Goal: Task Accomplishment & Management: Manage account settings

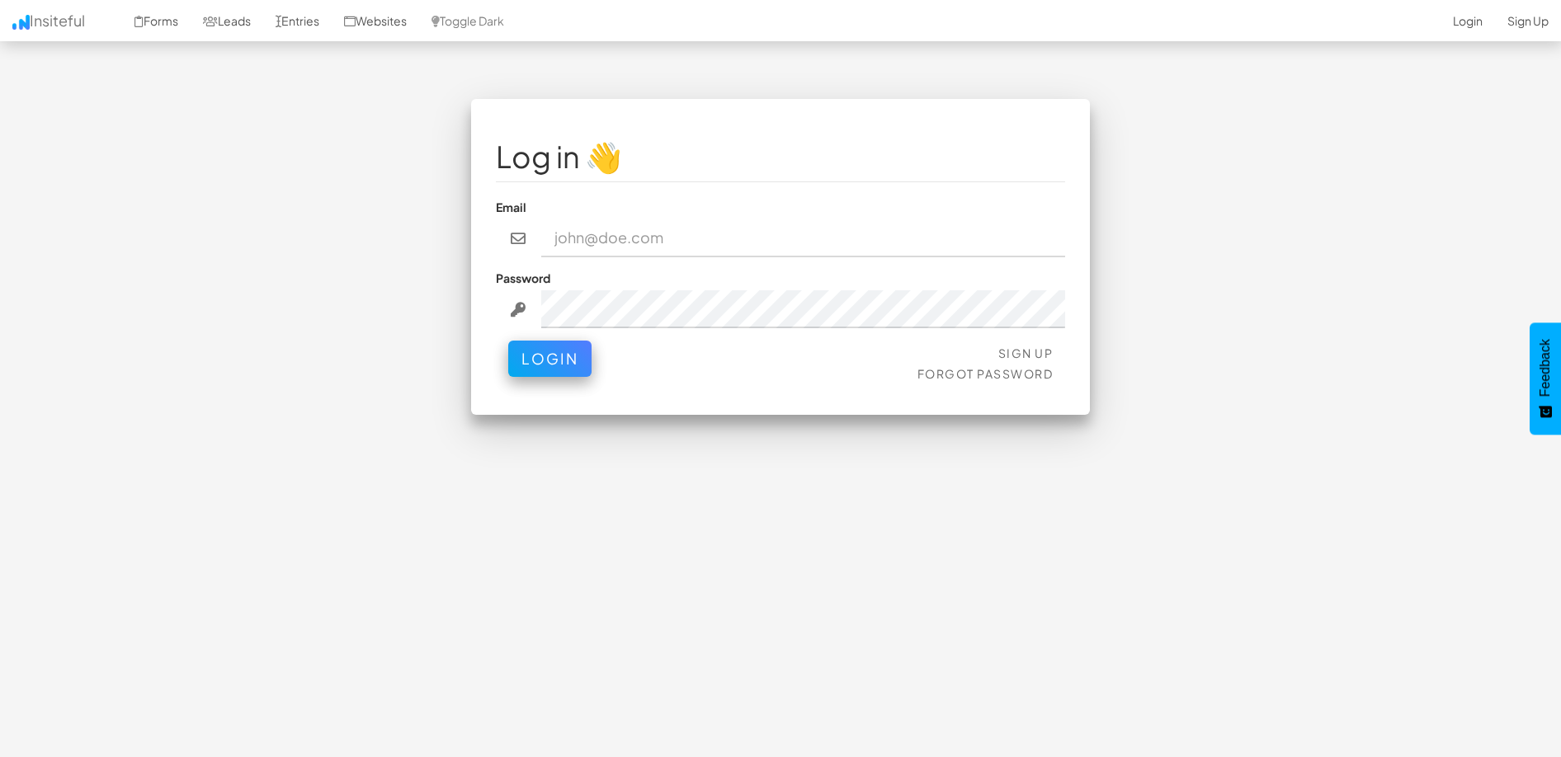
type input "[EMAIL_ADDRESS][DOMAIN_NAME]"
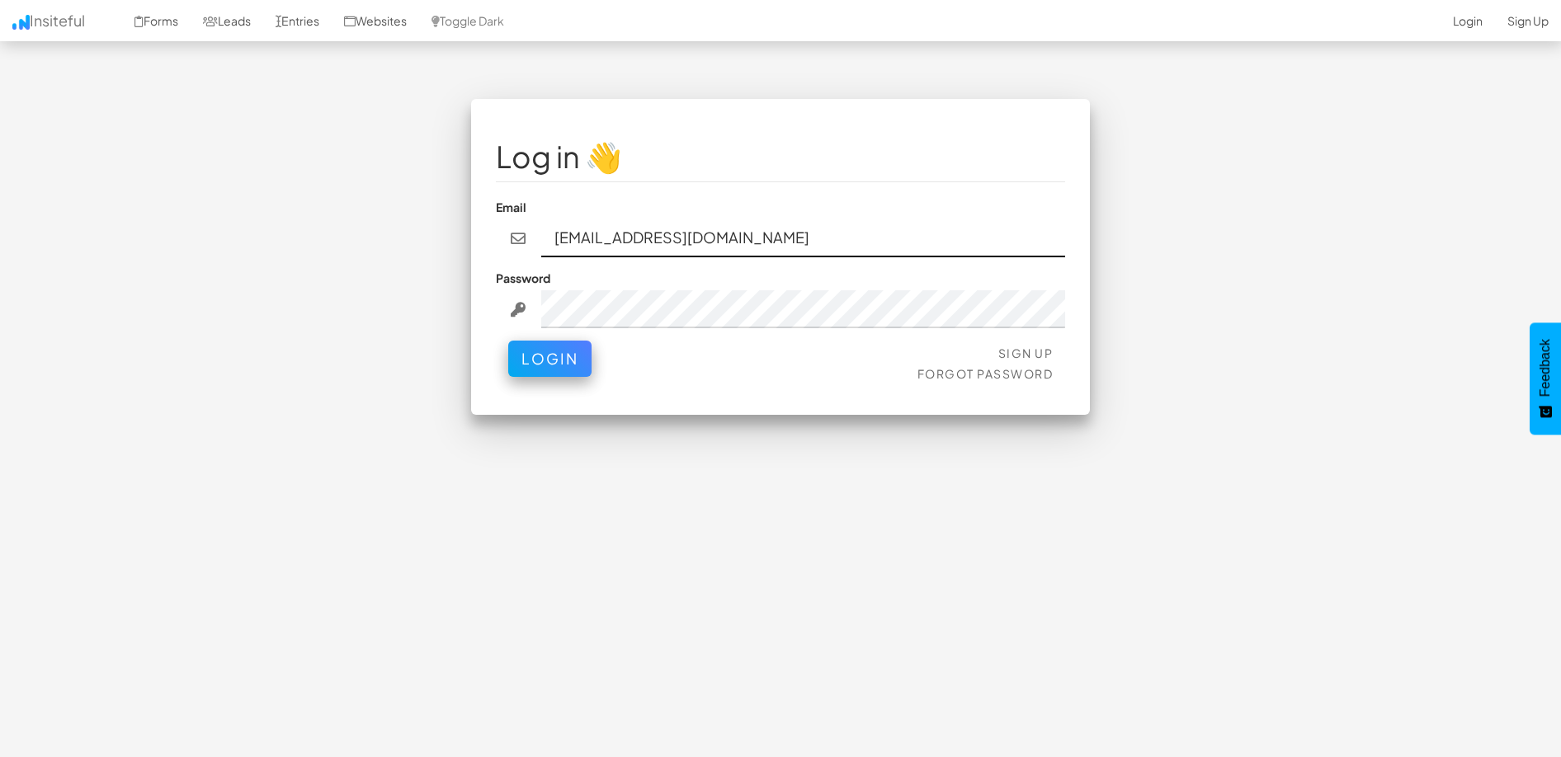
click at [633, 243] on input "bpontarelli@nordicenergy-us.com" at bounding box center [803, 238] width 525 height 38
drag, startPoint x: 323, startPoint y: 271, endPoint x: 371, endPoint y: 298, distance: 54.7
click at [326, 271] on div "Log in 👋 Email bpontarelli@nordicenergy-us.com Password Sign Up Forgot Password…" at bounding box center [780, 265] width 965 height 332
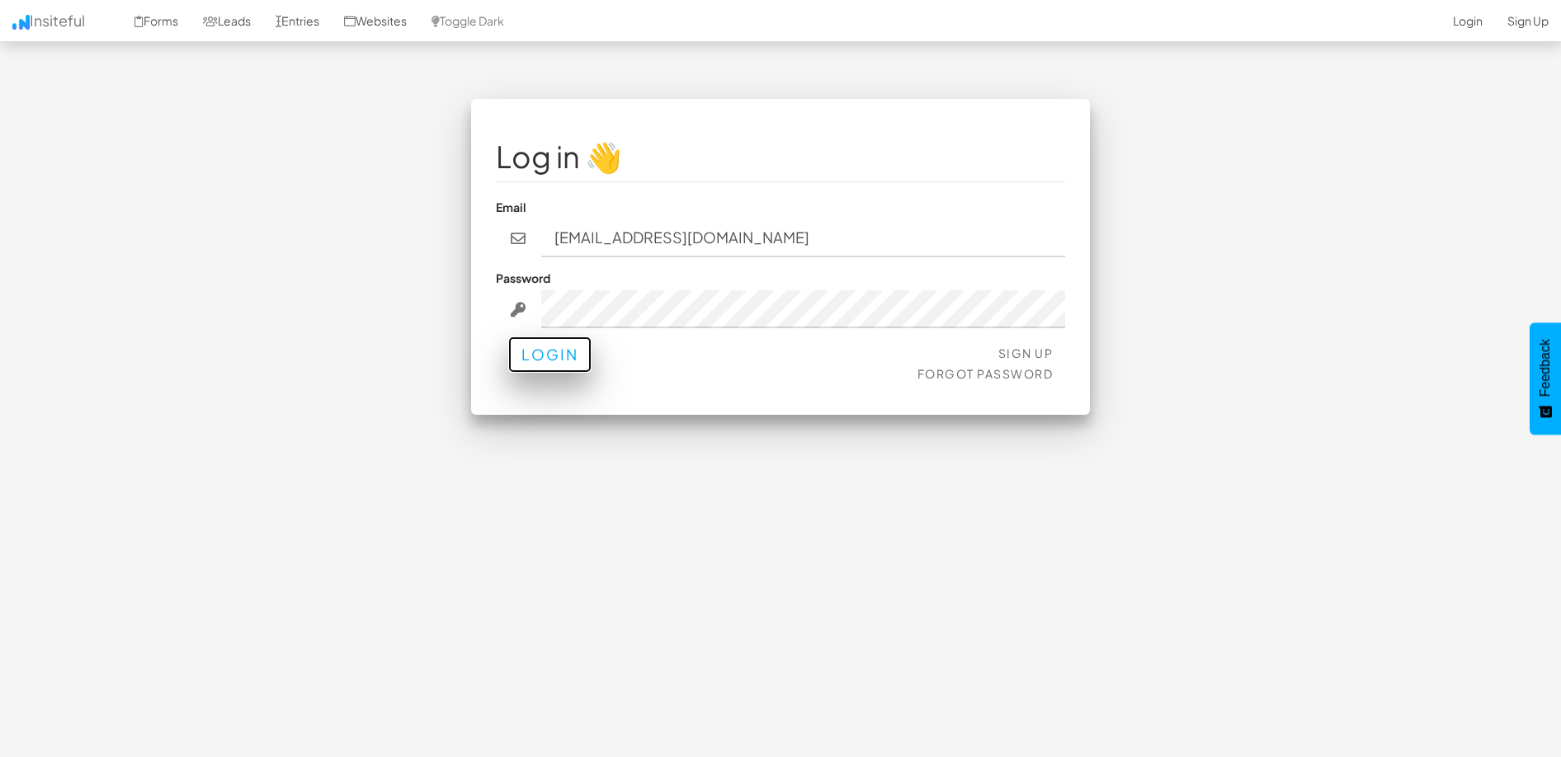
click at [519, 353] on button "Login" at bounding box center [549, 355] width 83 height 36
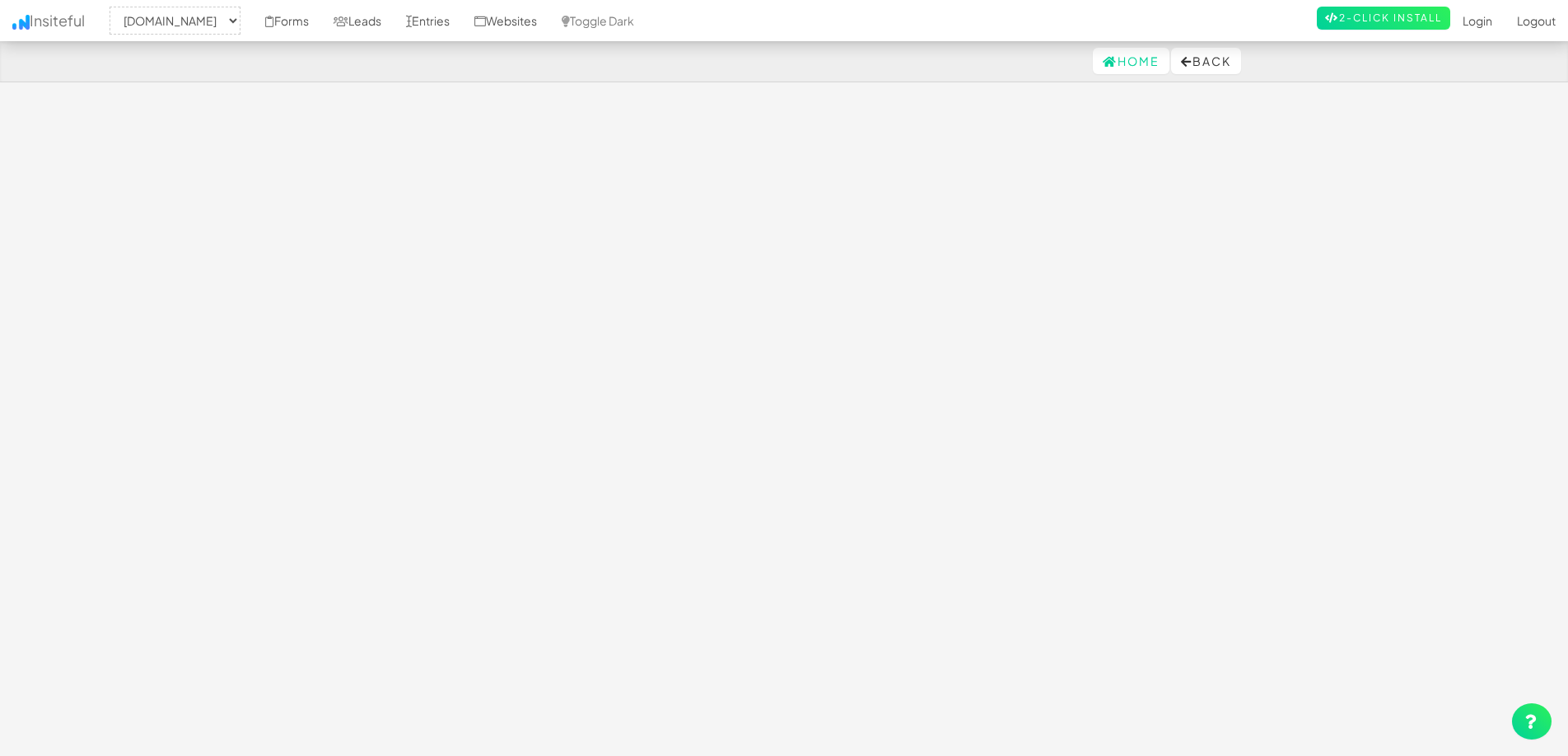
select select "2362"
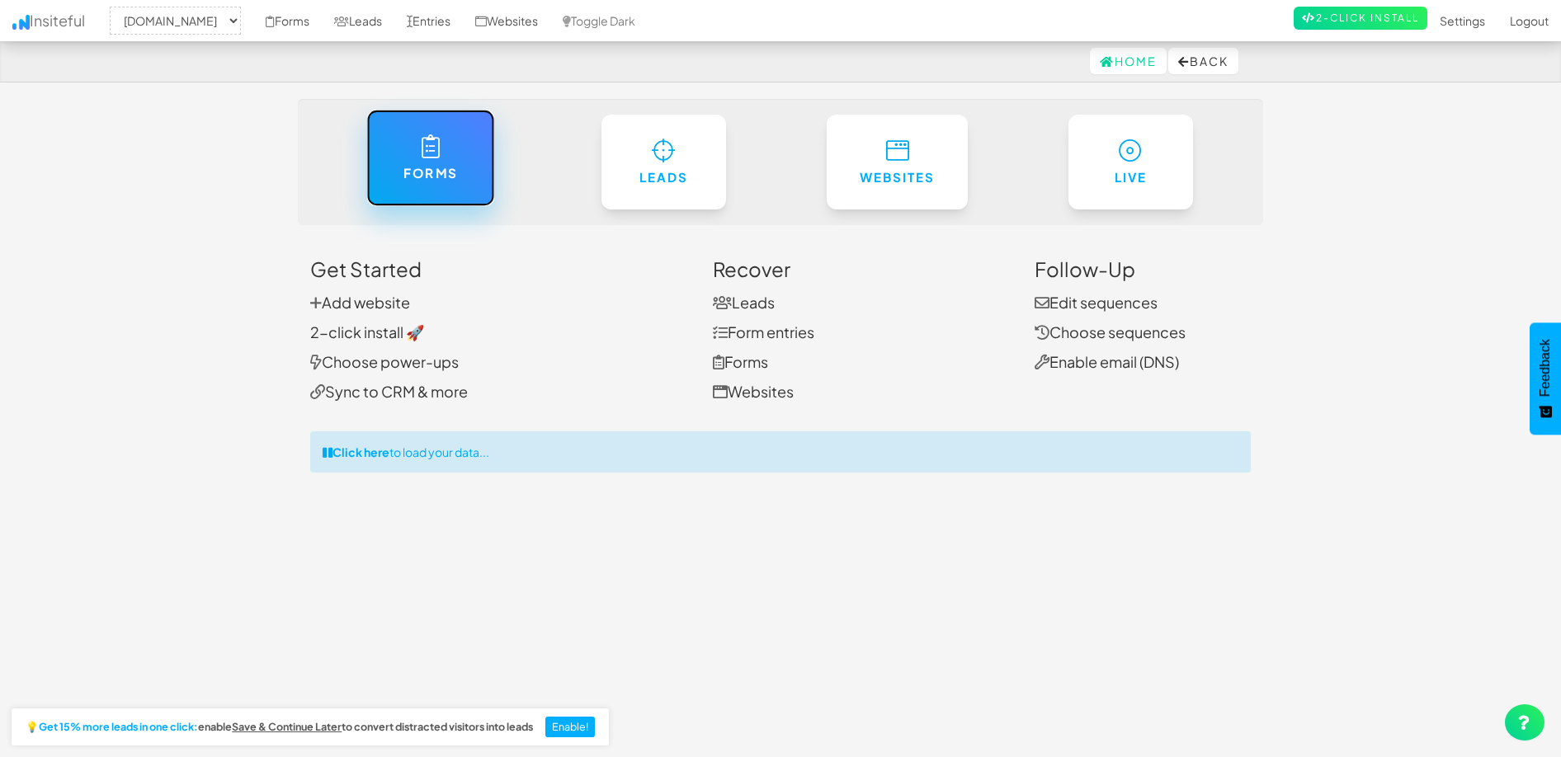
click at [438, 154] on icon at bounding box center [430, 146] width 17 height 24
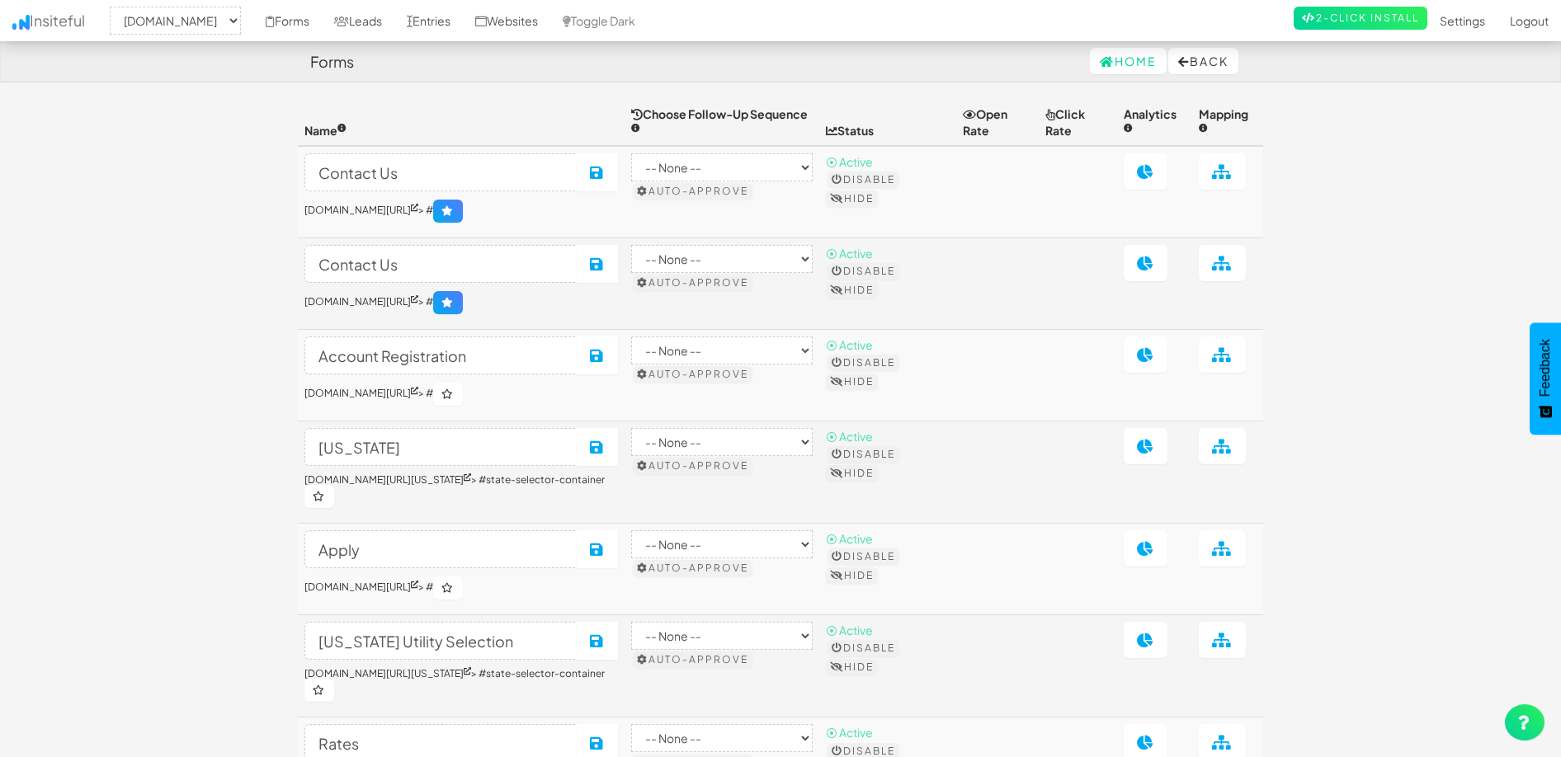
select select "2362"
click at [394, 20] on link "Leads" at bounding box center [358, 20] width 73 height 41
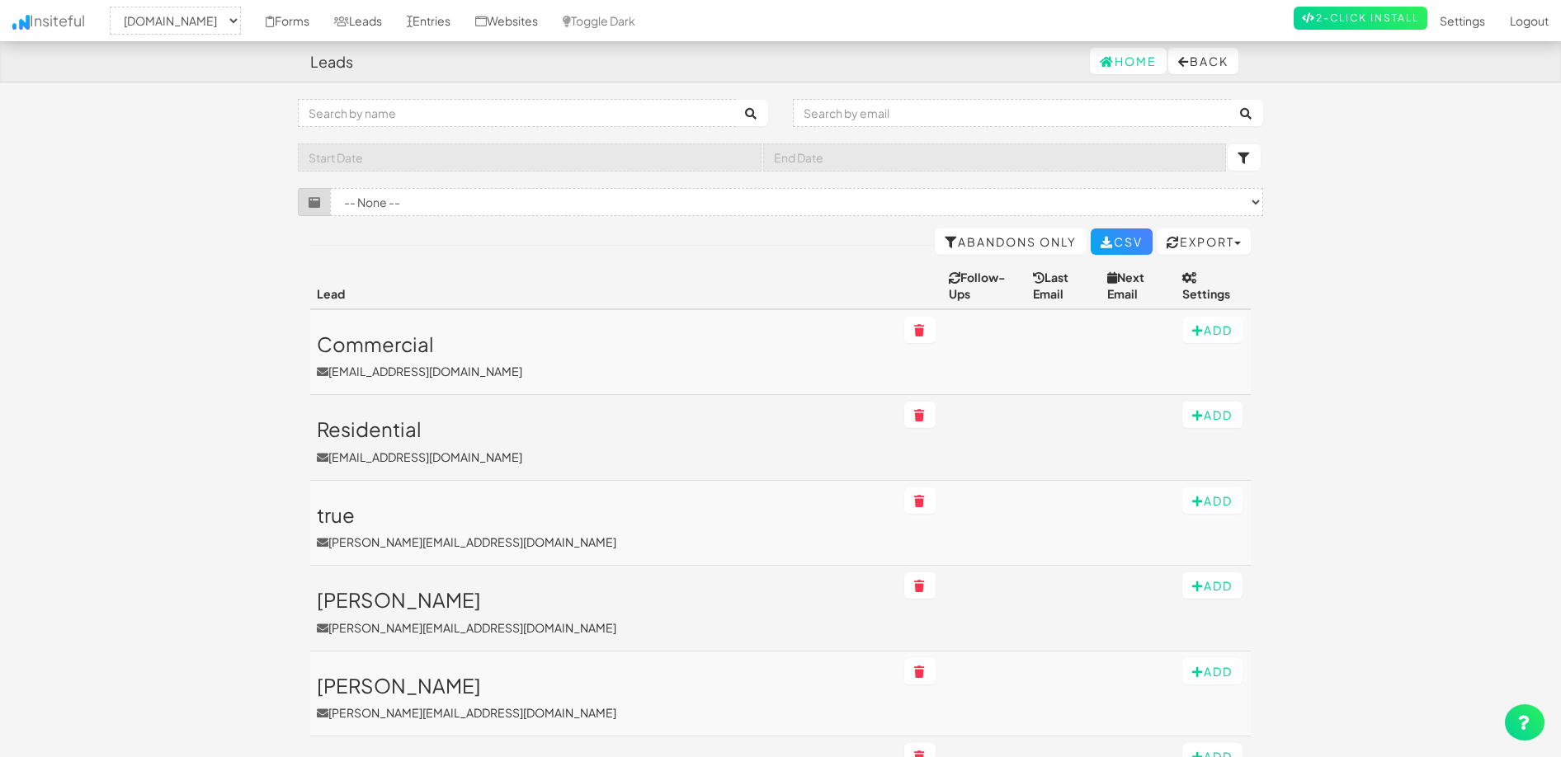
select select "2362"
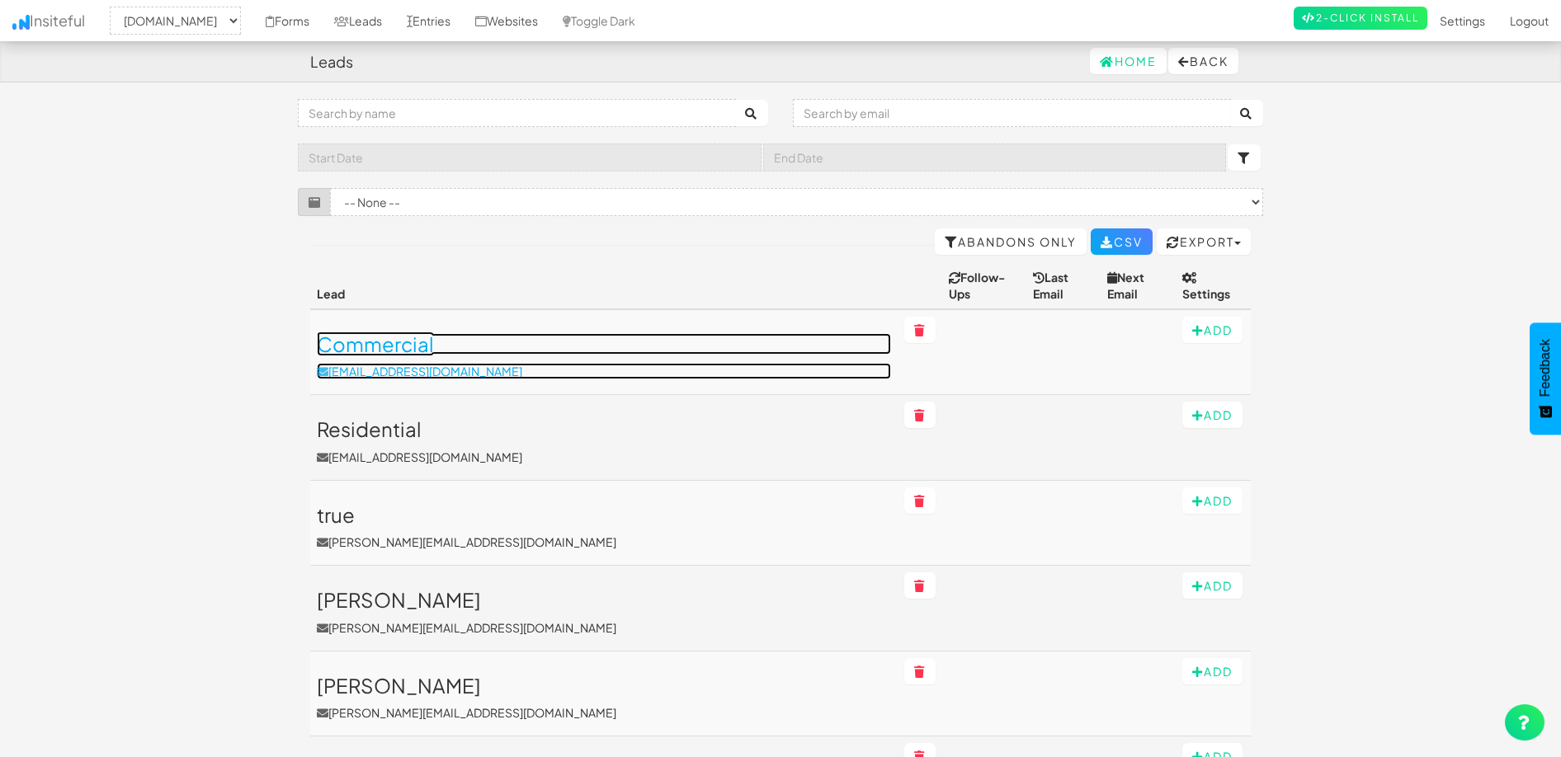
click at [388, 337] on h3 "Commercial" at bounding box center [604, 343] width 574 height 21
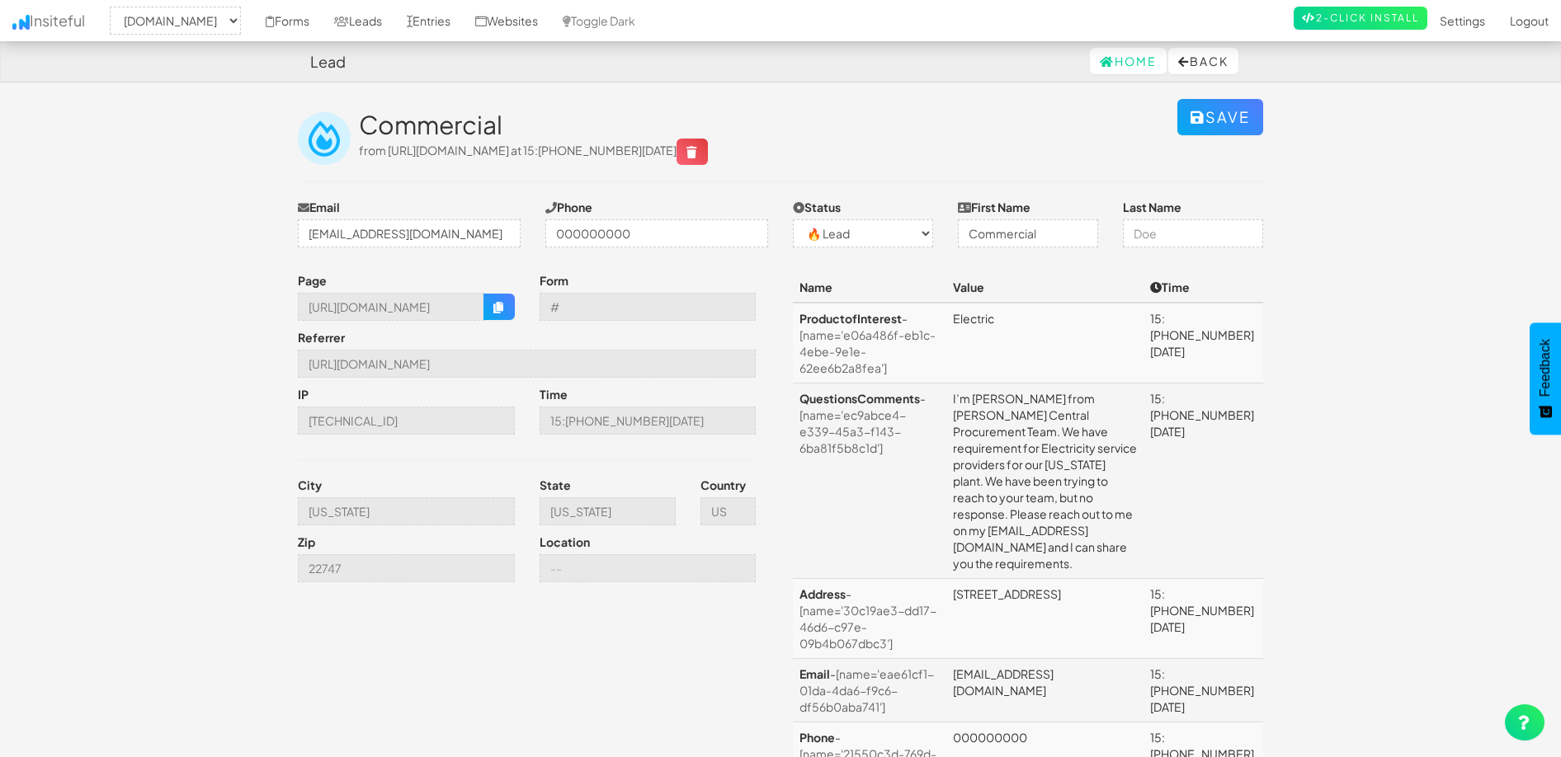
select select "2362"
select select "0"
click at [463, 20] on link "Entries" at bounding box center [428, 20] width 68 height 41
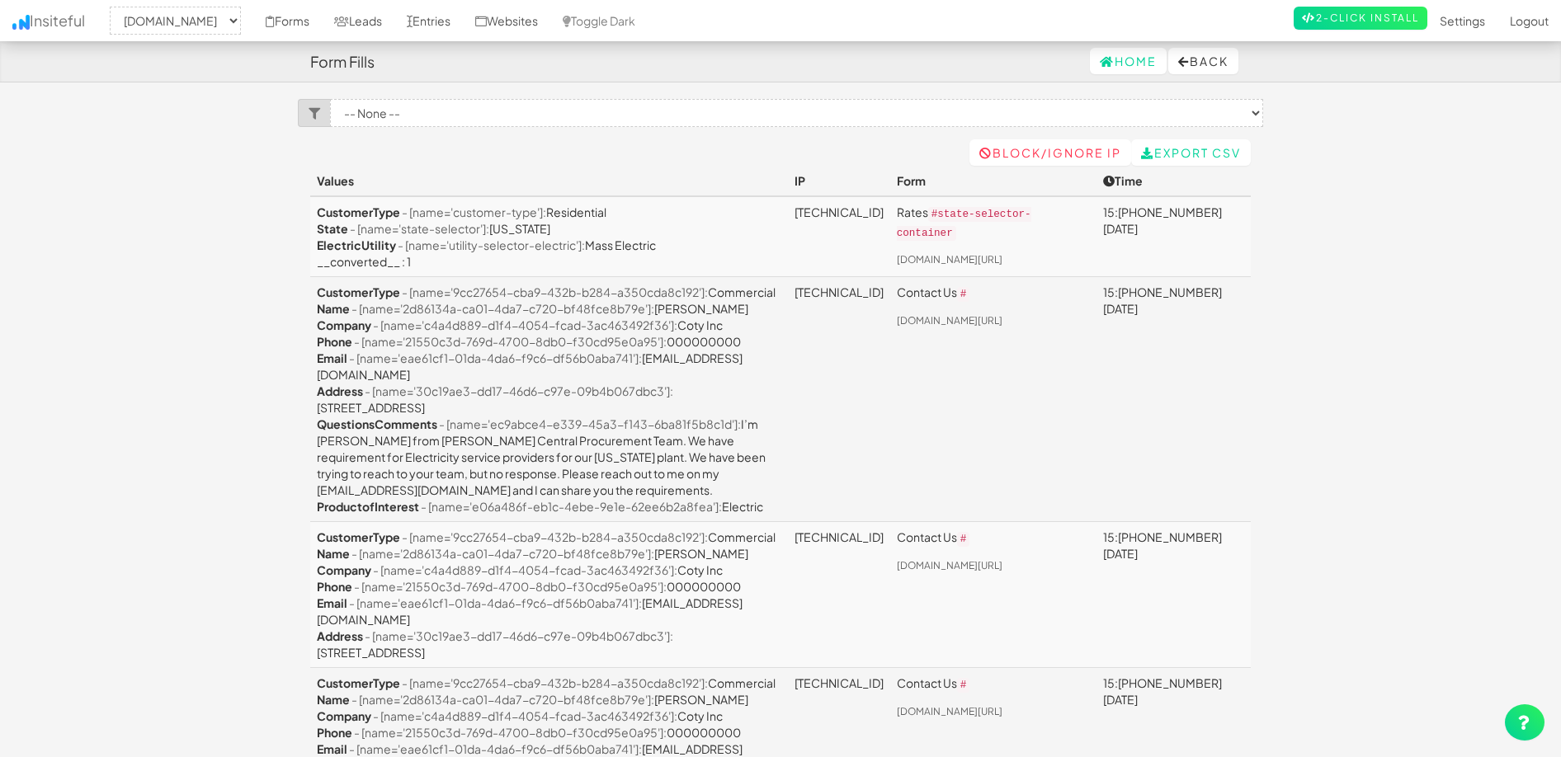
select select "2362"
click at [394, 19] on link "Leads" at bounding box center [358, 20] width 73 height 41
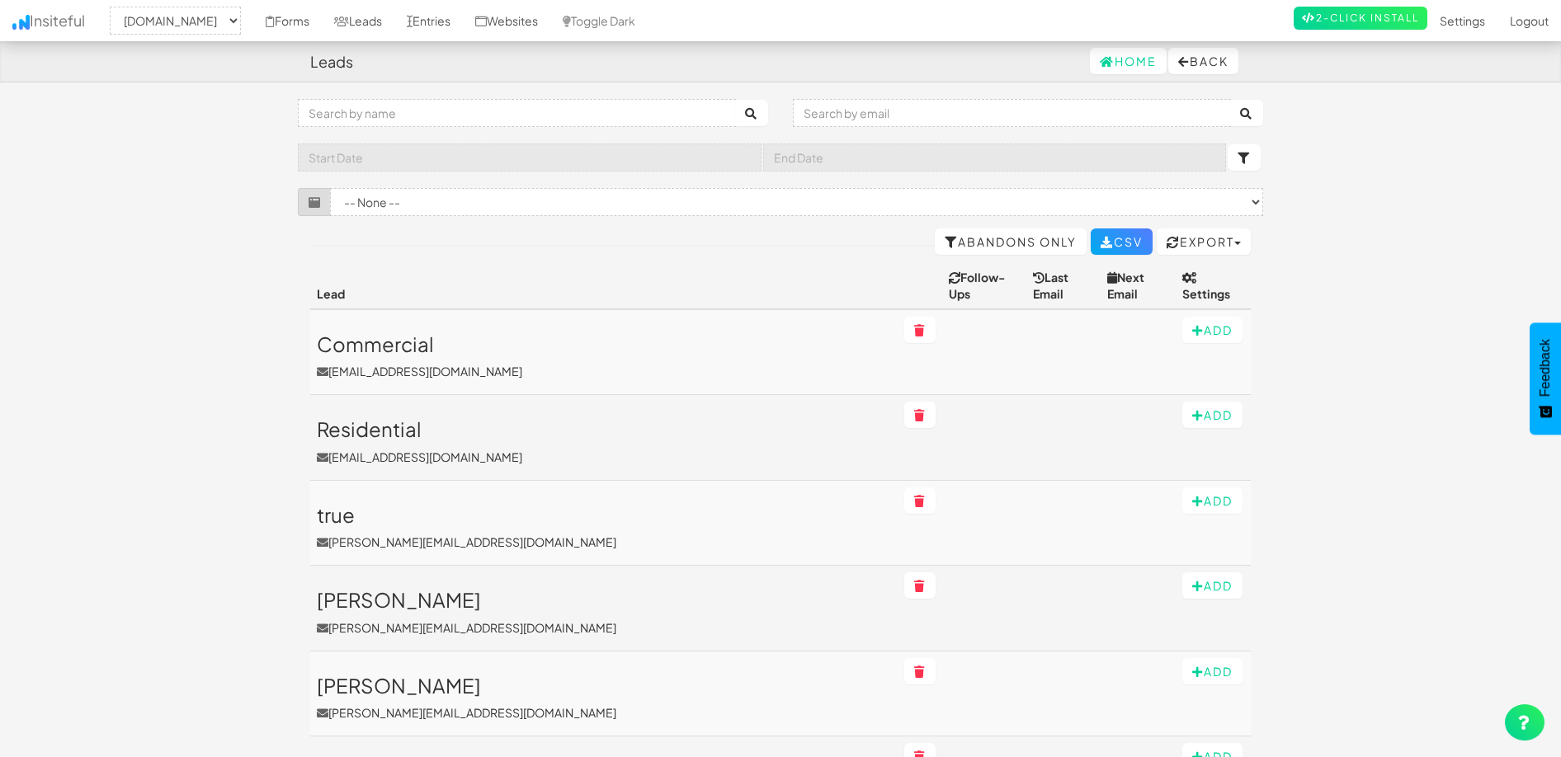
select select "2362"
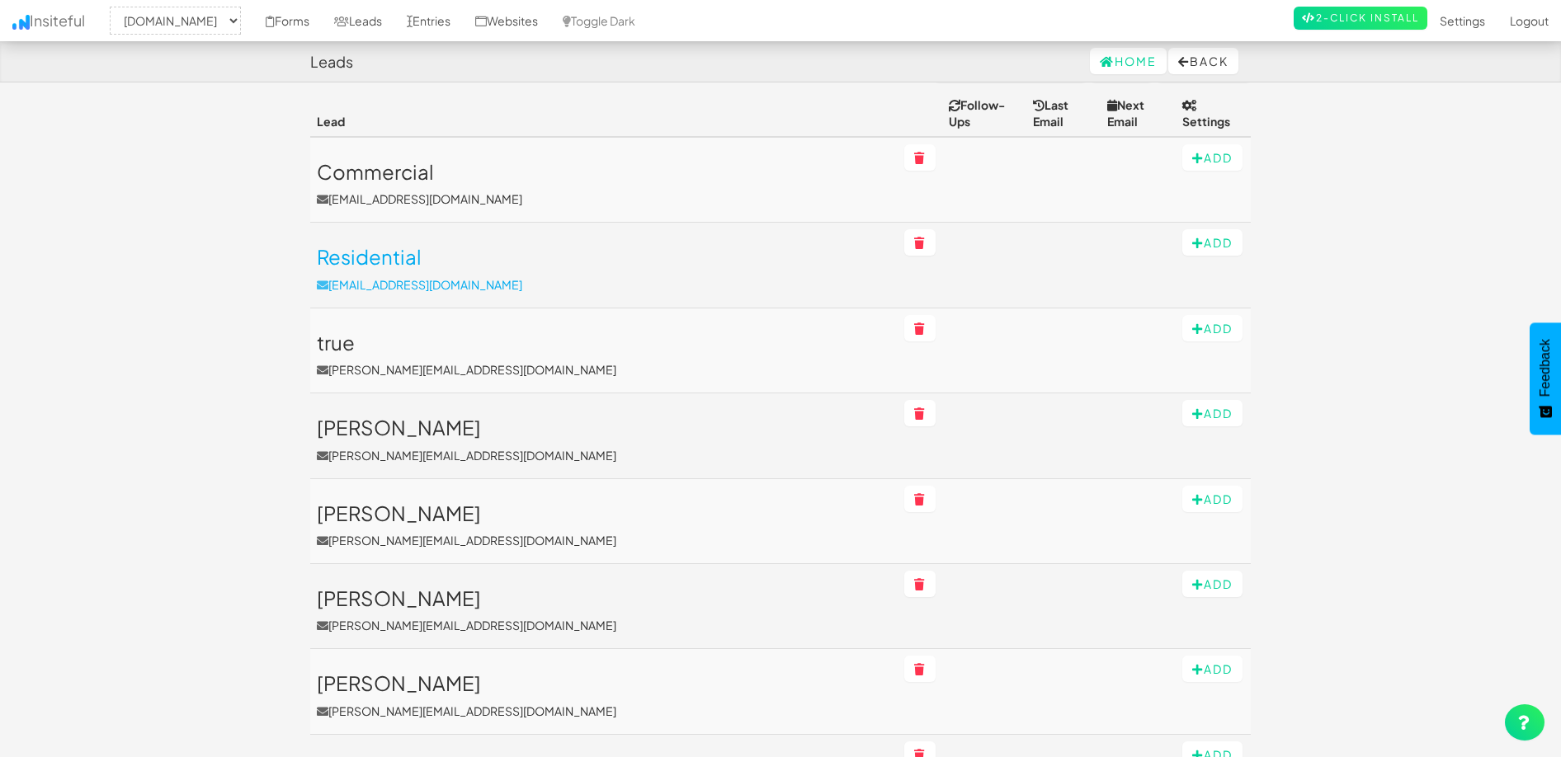
scroll to position [53, 0]
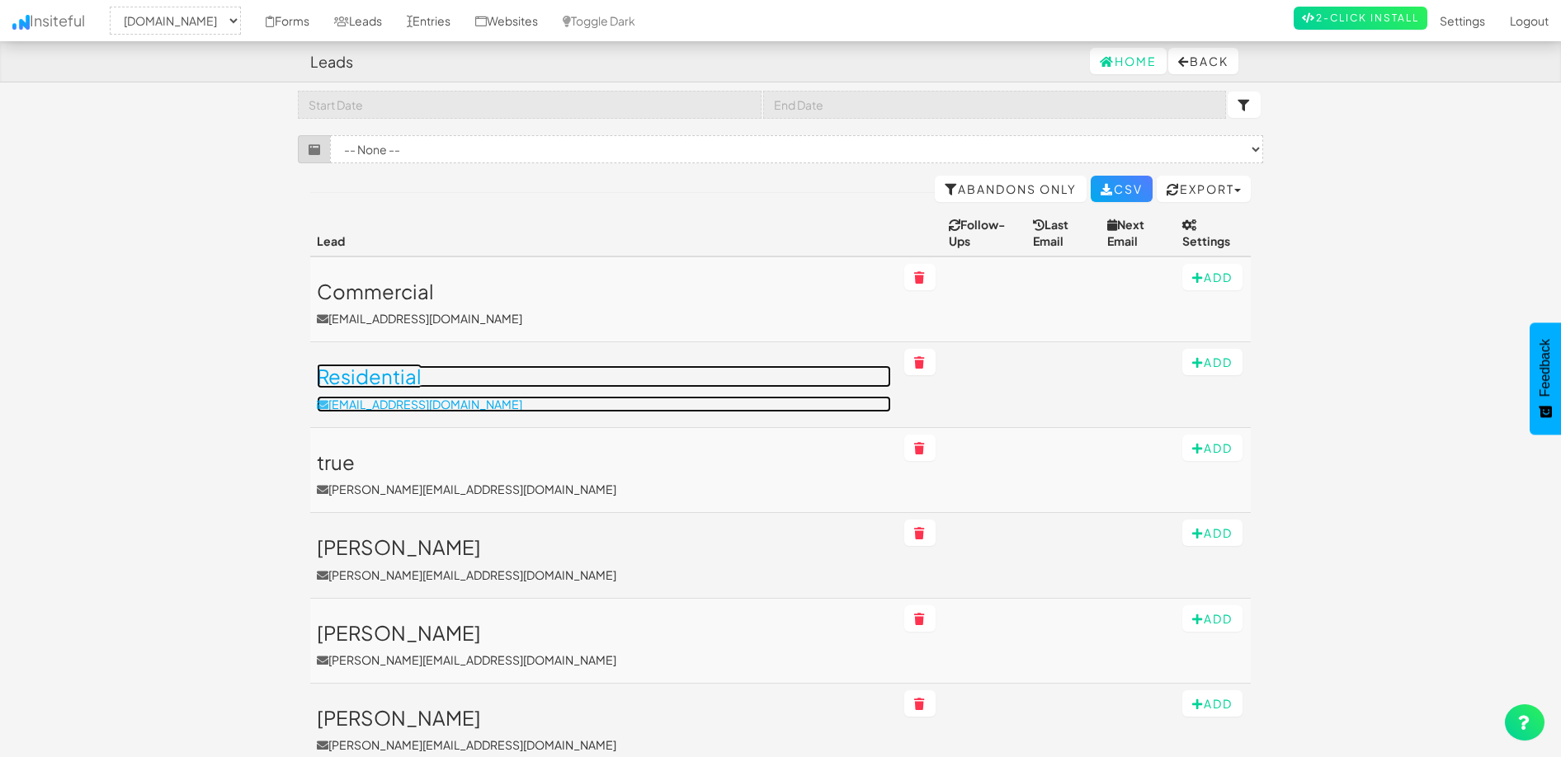
click at [494, 365] on h3 "Residential" at bounding box center [604, 375] width 574 height 21
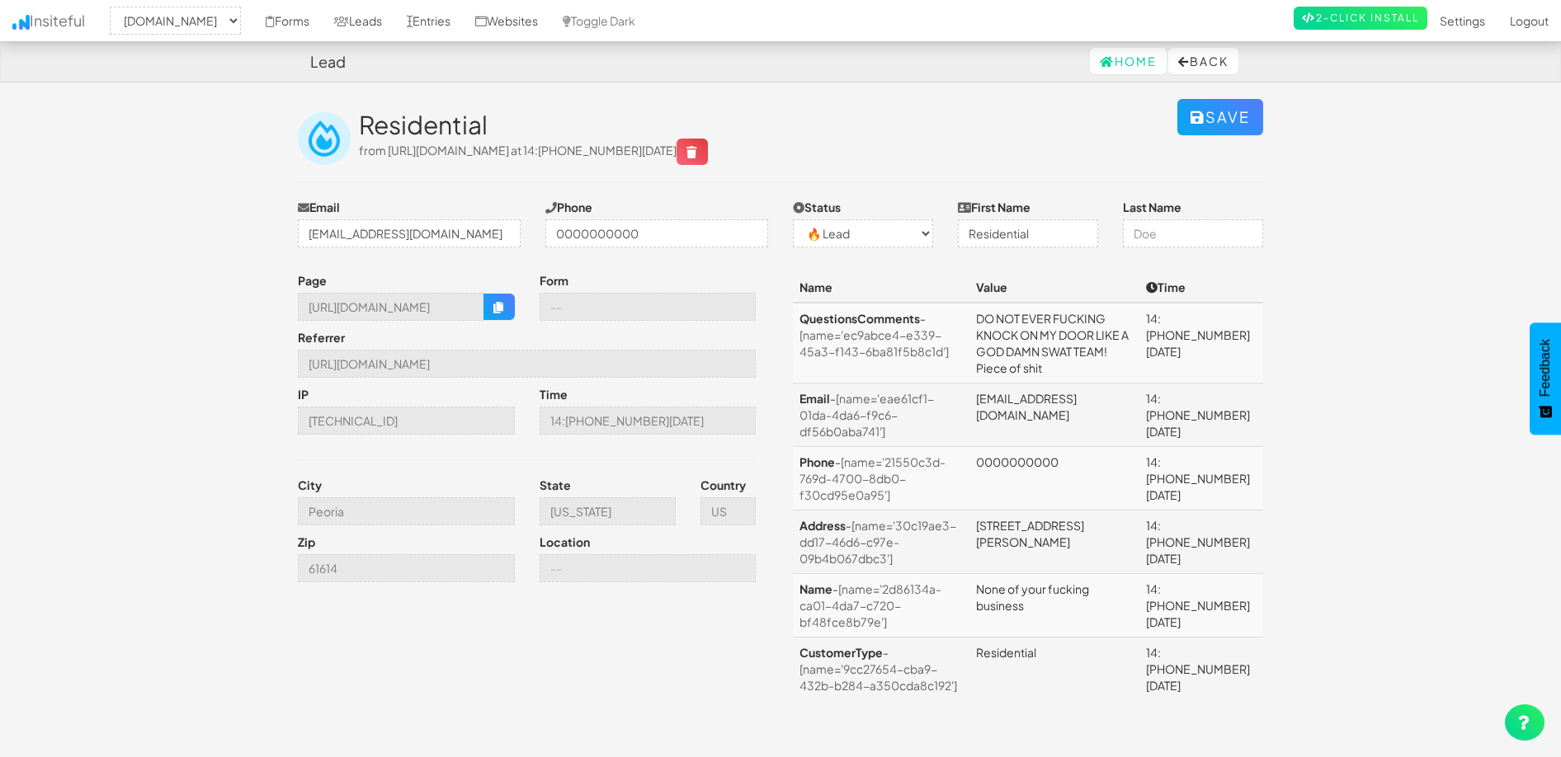
select select "2362"
select select "0"
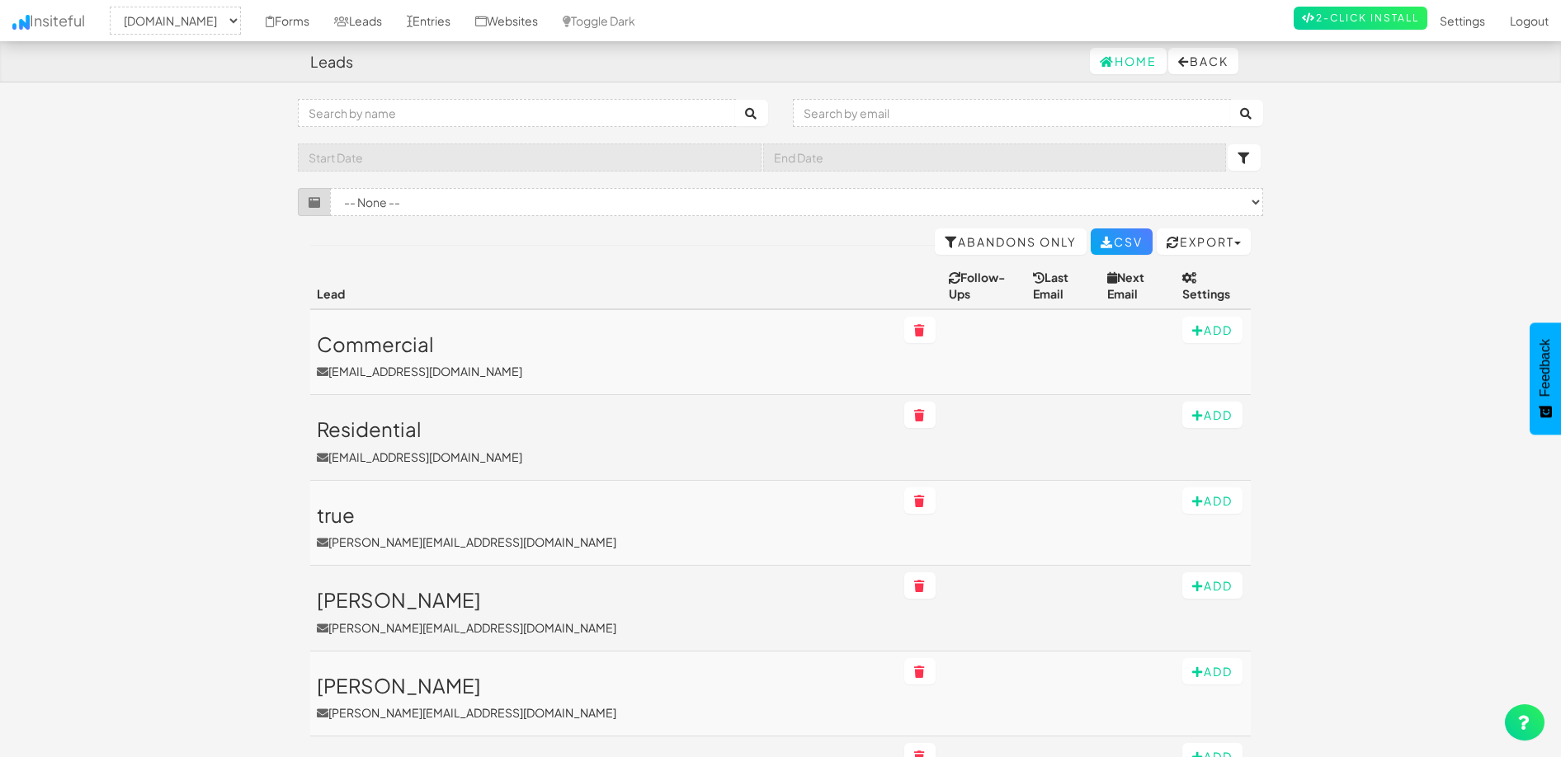
select select "2362"
